Goal: Navigation & Orientation: Find specific page/section

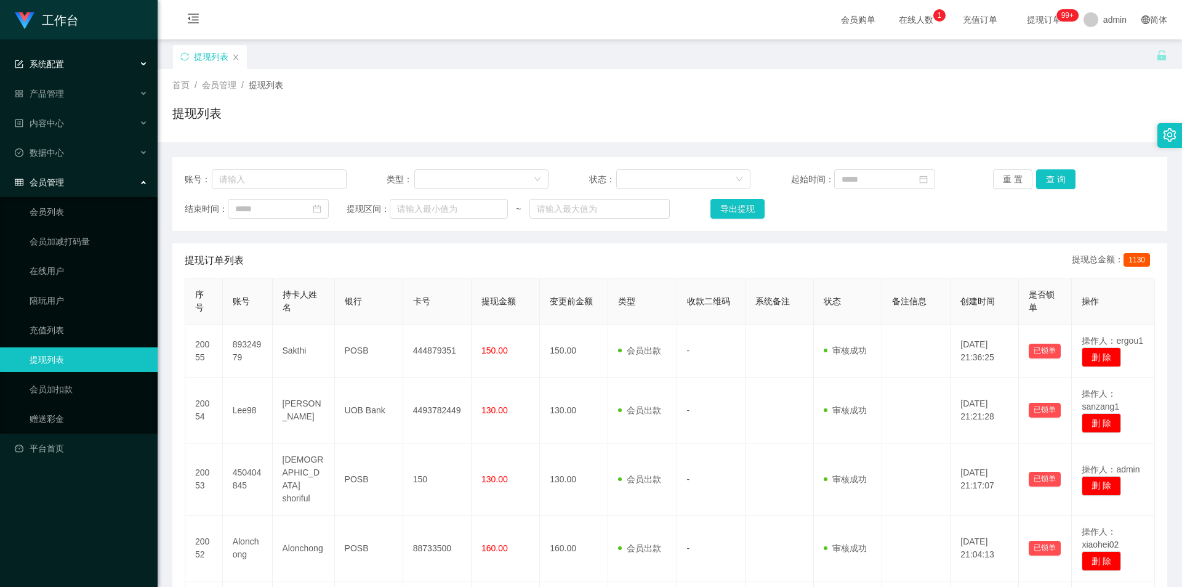
click at [99, 55] on div "系统配置" at bounding box center [79, 64] width 158 height 25
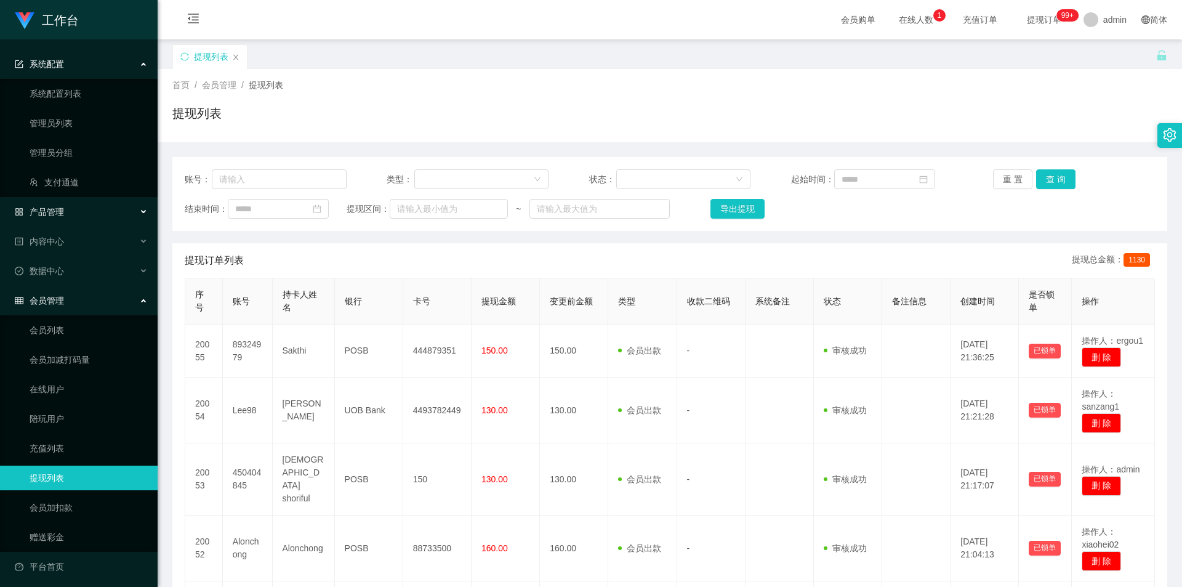
click at [71, 221] on div "产品管理" at bounding box center [79, 212] width 158 height 25
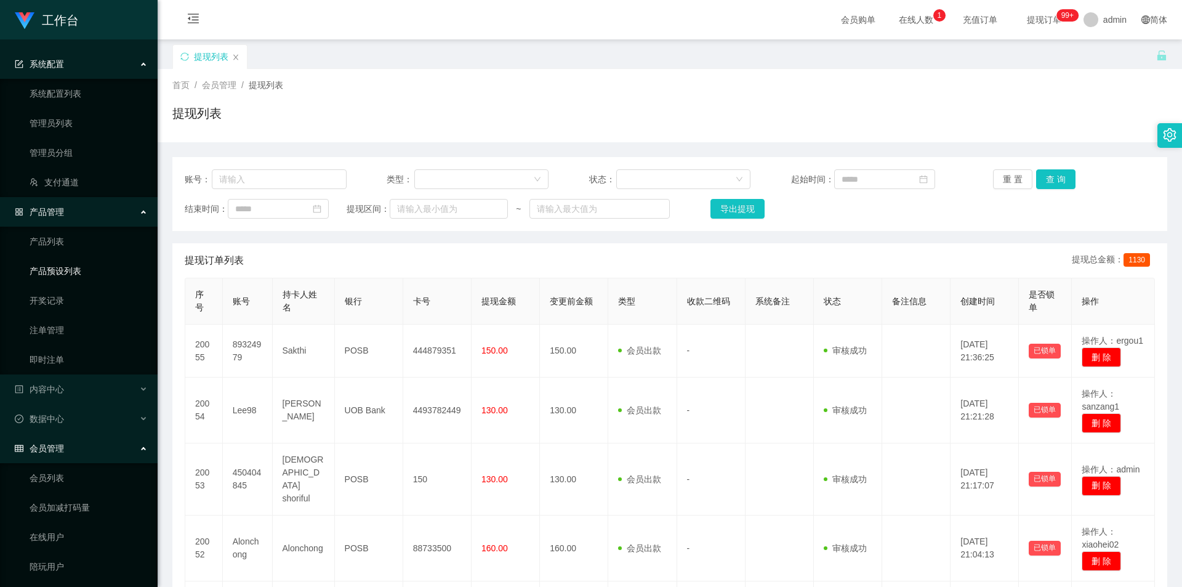
click at [71, 265] on link "产品预设列表" at bounding box center [89, 271] width 118 height 25
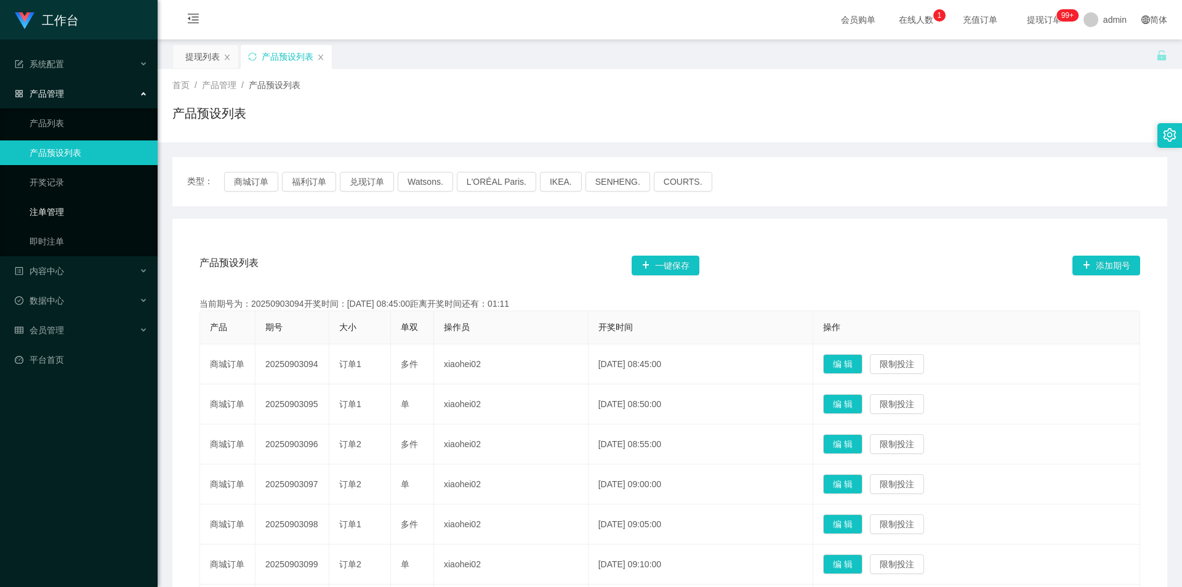
click at [63, 207] on link "注单管理" at bounding box center [89, 212] width 118 height 25
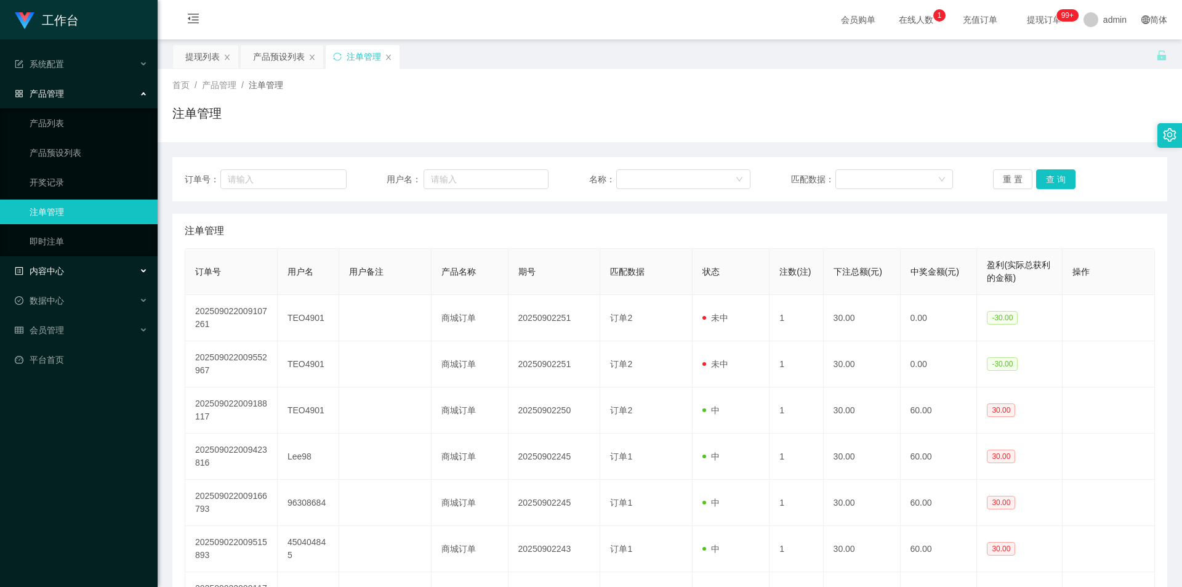
click at [65, 272] on div "内容中心" at bounding box center [79, 271] width 158 height 25
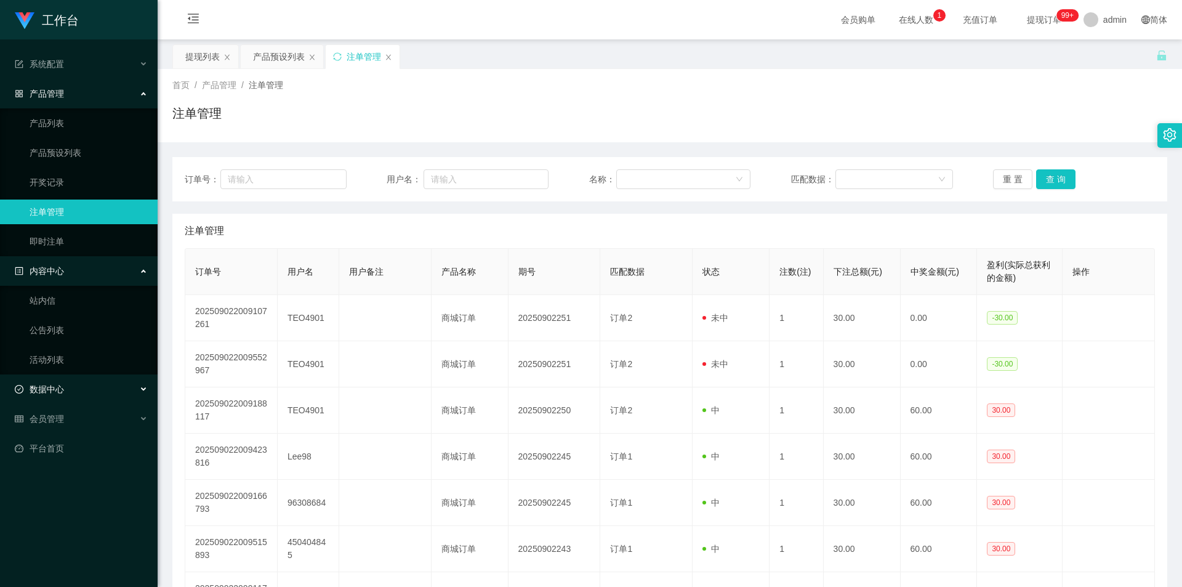
click at [62, 385] on span "数据中心" at bounding box center [39, 389] width 49 height 10
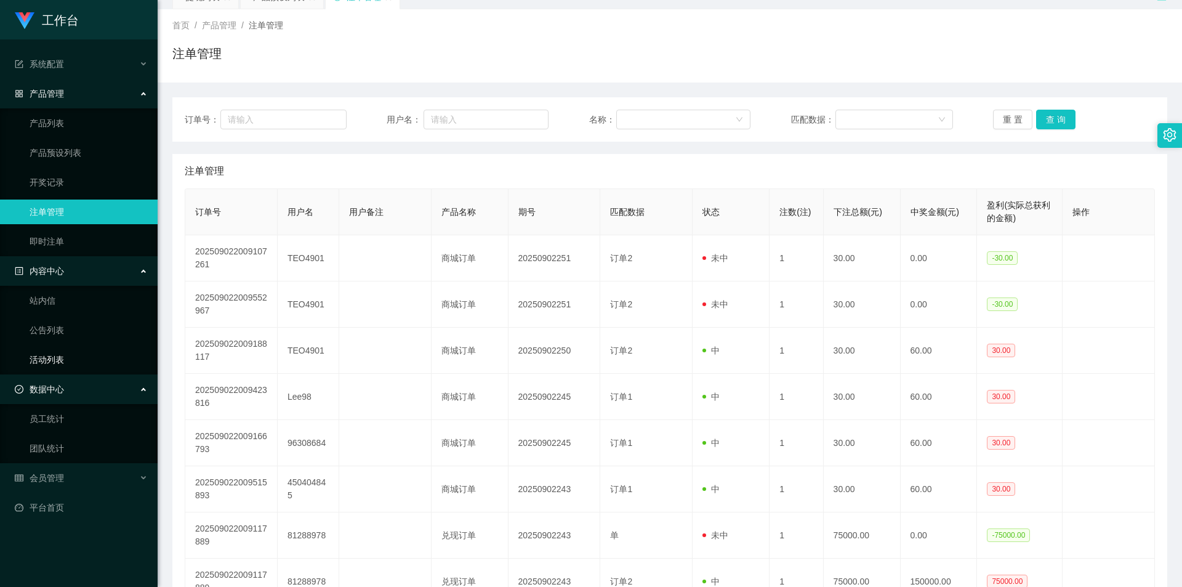
scroll to position [123, 0]
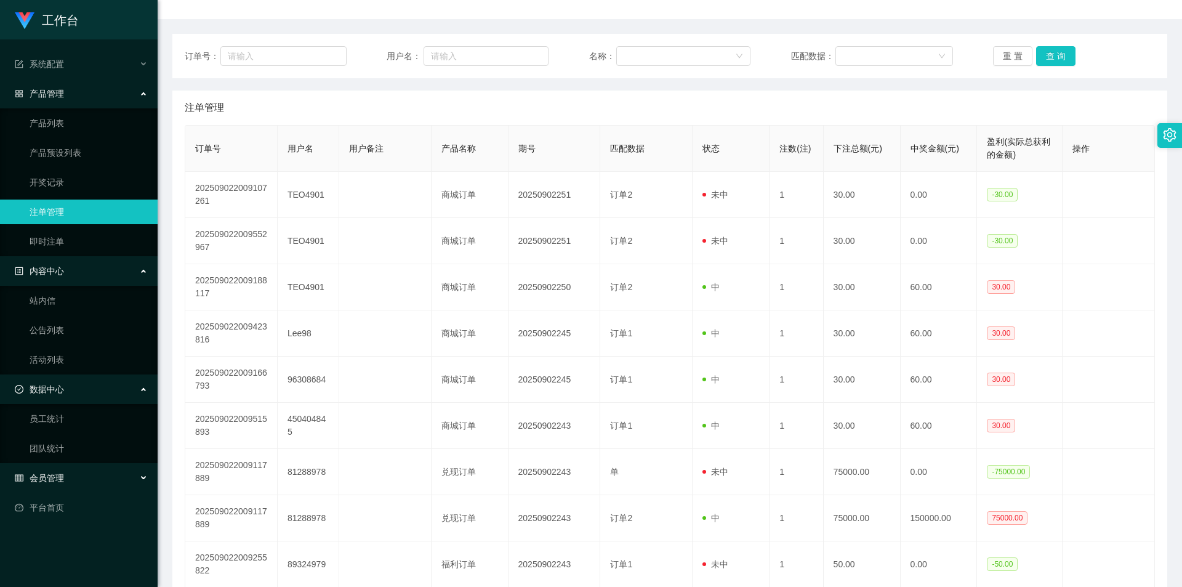
click at [82, 474] on div "会员管理" at bounding box center [79, 478] width 158 height 25
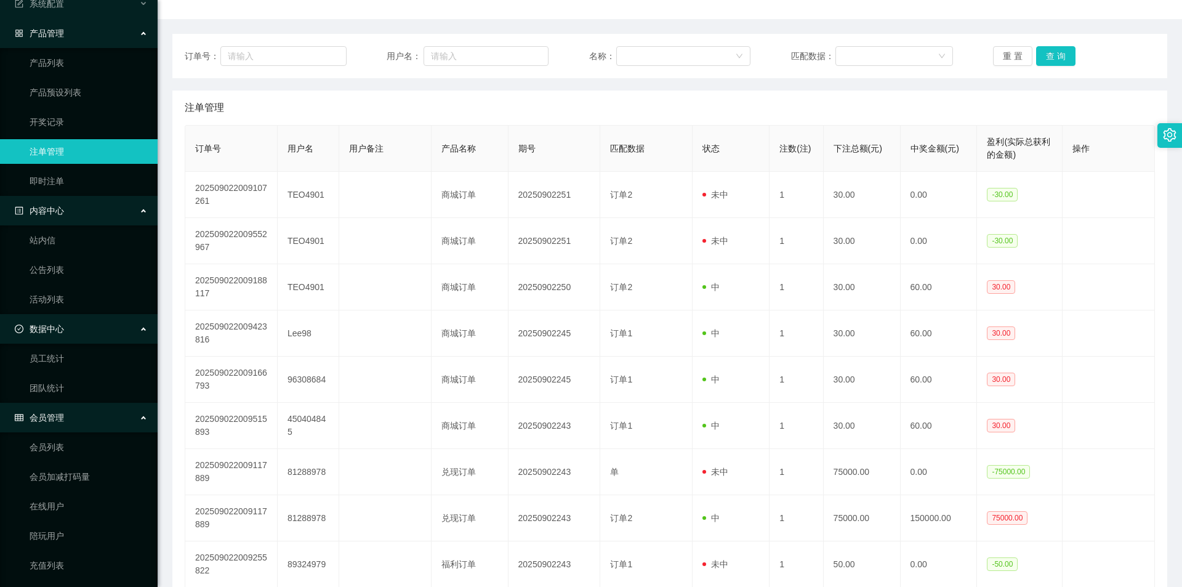
scroll to position [182, 0]
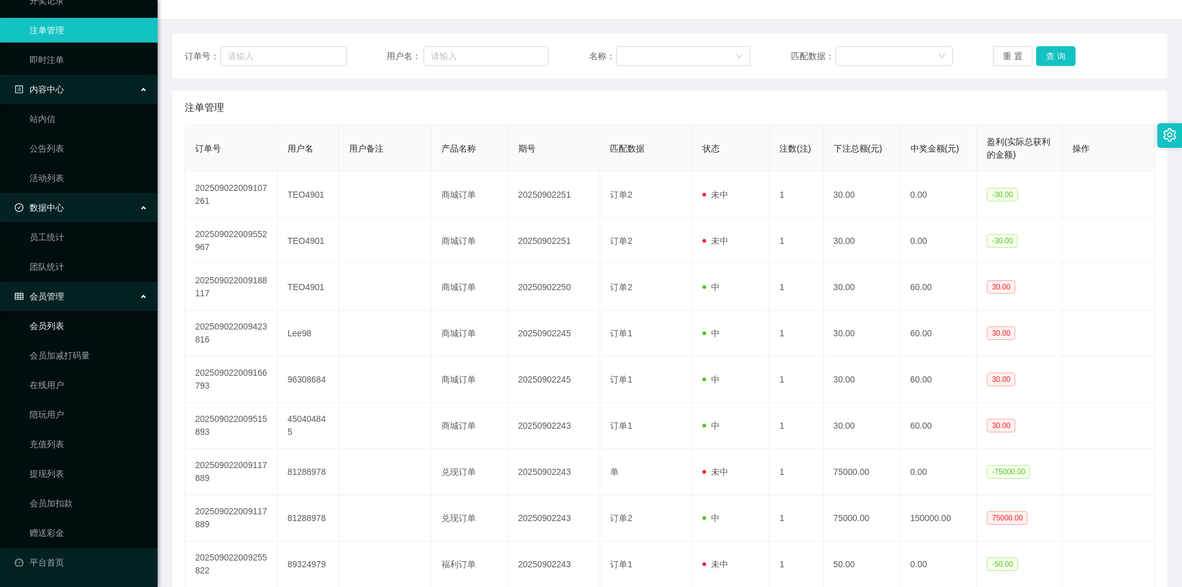
click at [75, 325] on link "会员列表" at bounding box center [89, 325] width 118 height 25
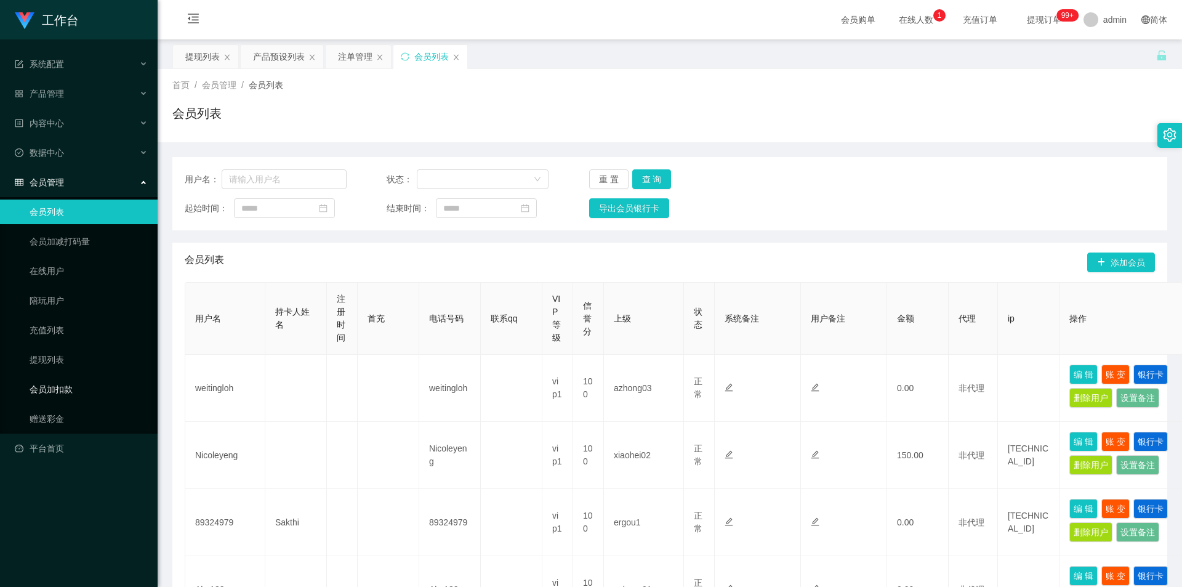
click at [70, 394] on link "会员加扣款" at bounding box center [89, 389] width 118 height 25
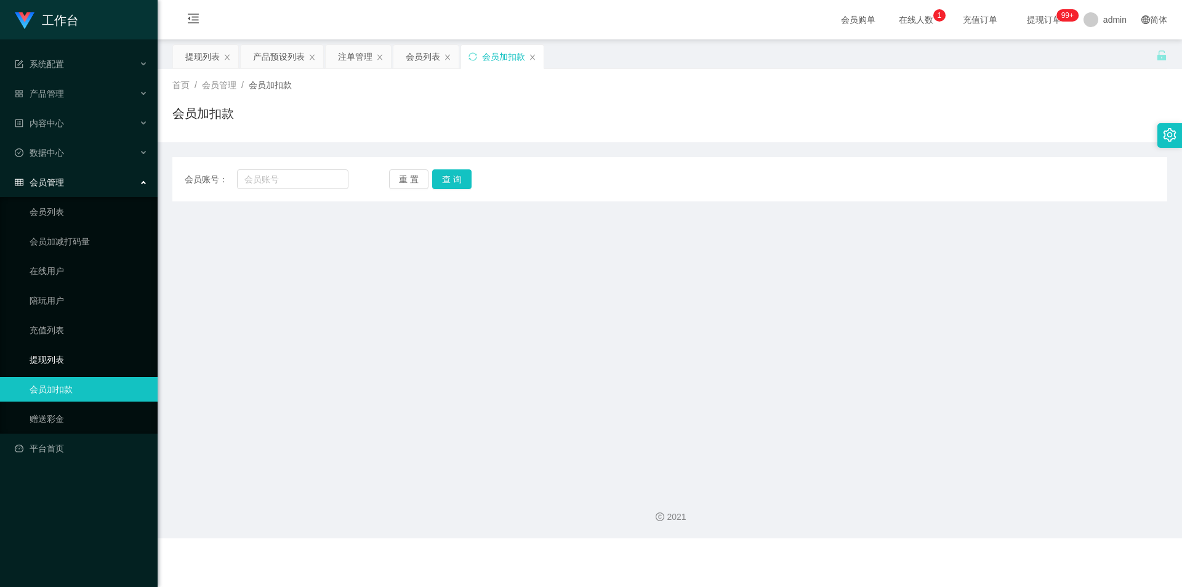
click at [70, 362] on link "提现列表" at bounding box center [89, 359] width 118 height 25
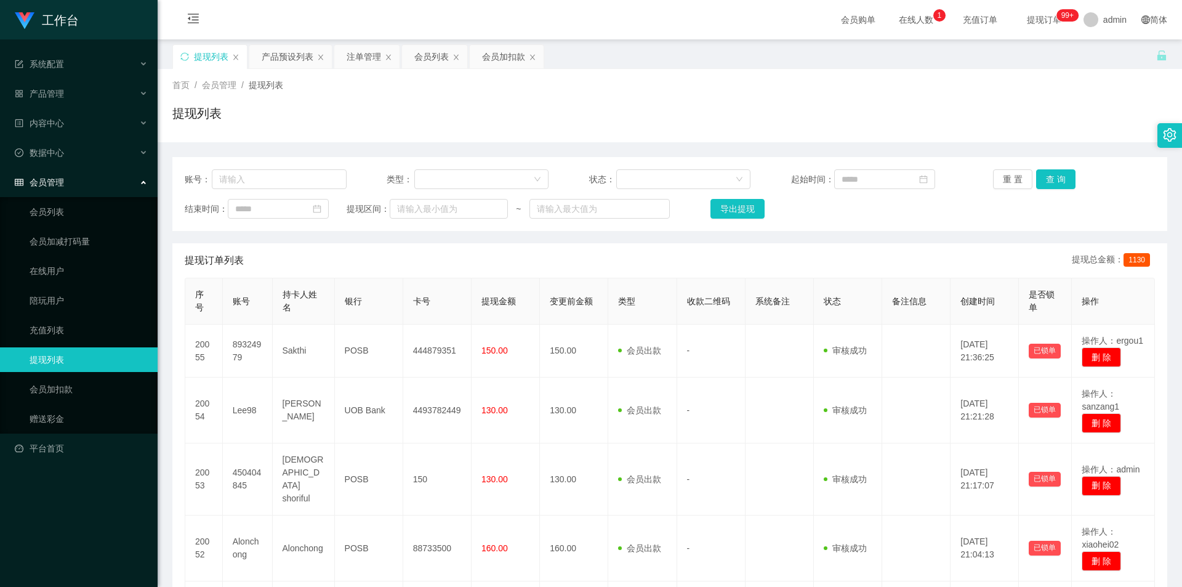
click at [979, 65] on div "提现列表 产品预设列表 注单管理 会员列表 会员加扣款" at bounding box center [664, 65] width 984 height 42
